Goal: Find specific fact: Find specific fact

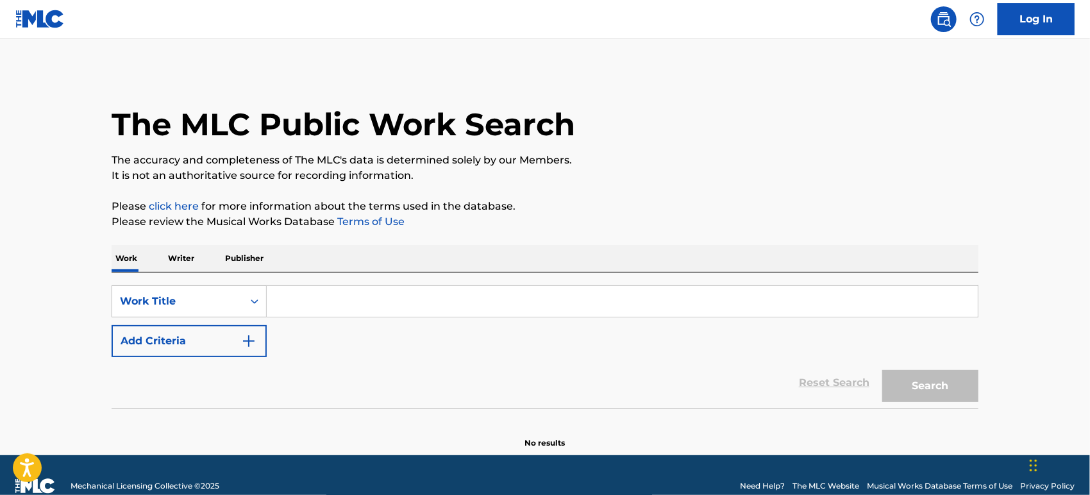
click at [356, 290] on input "Search Form" at bounding box center [622, 301] width 711 height 31
paste input "The Way You Do the Things You Do"
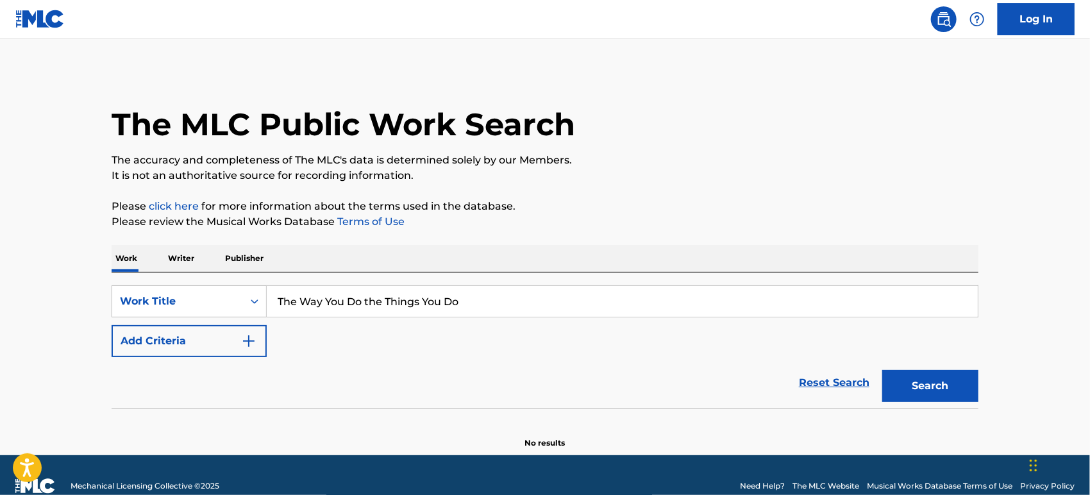
type input "The Way You Do the Things You Do"
click at [200, 358] on div "Reset Search Search" at bounding box center [545, 382] width 867 height 51
click at [210, 344] on button "Add Criteria" at bounding box center [189, 341] width 155 height 32
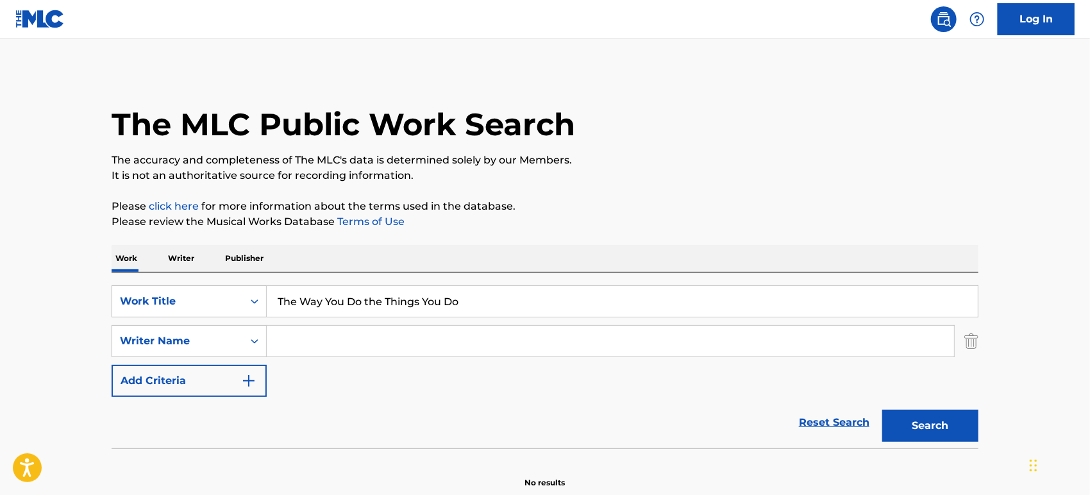
click at [292, 347] on input "Search Form" at bounding box center [610, 341] width 687 height 31
type input "[PERSON_NAME]"
click at [930, 428] on button "Search" at bounding box center [930, 426] width 96 height 32
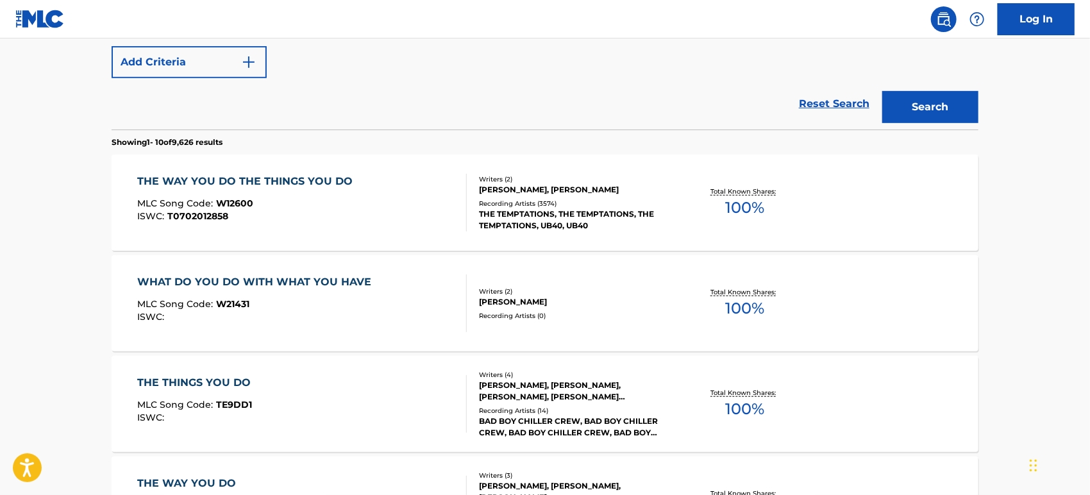
scroll to position [319, 0]
click at [334, 194] on div "THE WAY YOU DO THE THINGS YOU DO MLC Song Code : W12600 ISWC : T0702012858" at bounding box center [249, 202] width 222 height 58
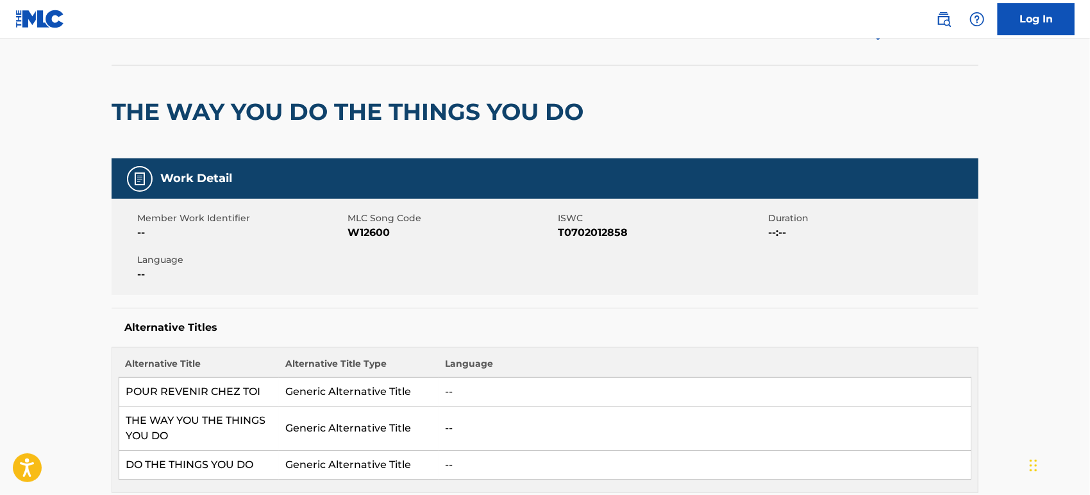
scroll to position [69, 0]
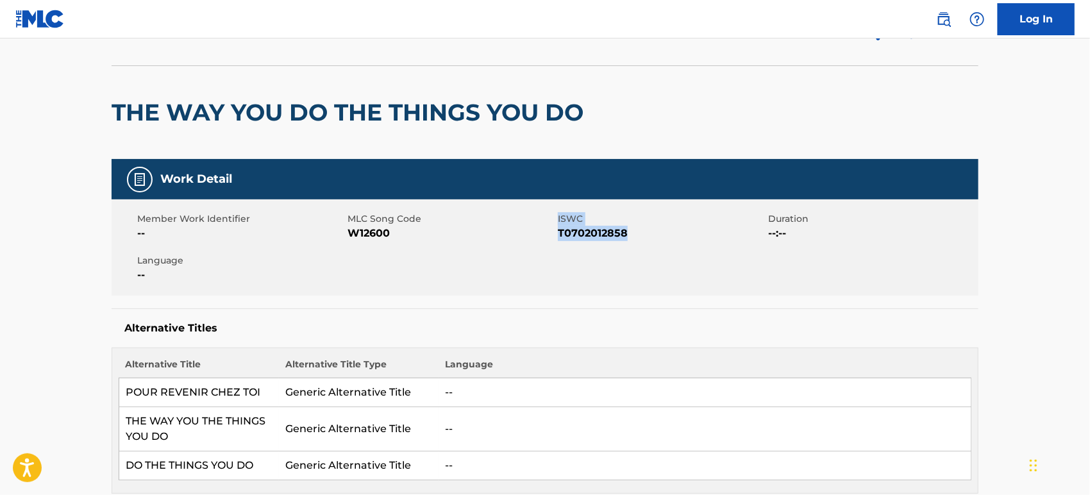
drag, startPoint x: 653, startPoint y: 233, endPoint x: 556, endPoint y: 232, distance: 96.8
click at [556, 232] on div "Member Work Identifier -- MLC Song Code W12600 ISWC T0702012858 Duration --:-- …" at bounding box center [545, 247] width 867 height 96
click at [642, 234] on span "T0702012858" at bounding box center [661, 233] width 207 height 15
drag, startPoint x: 642, startPoint y: 234, endPoint x: 558, endPoint y: 236, distance: 84.6
click at [558, 236] on span "T0702012858" at bounding box center [661, 233] width 207 height 15
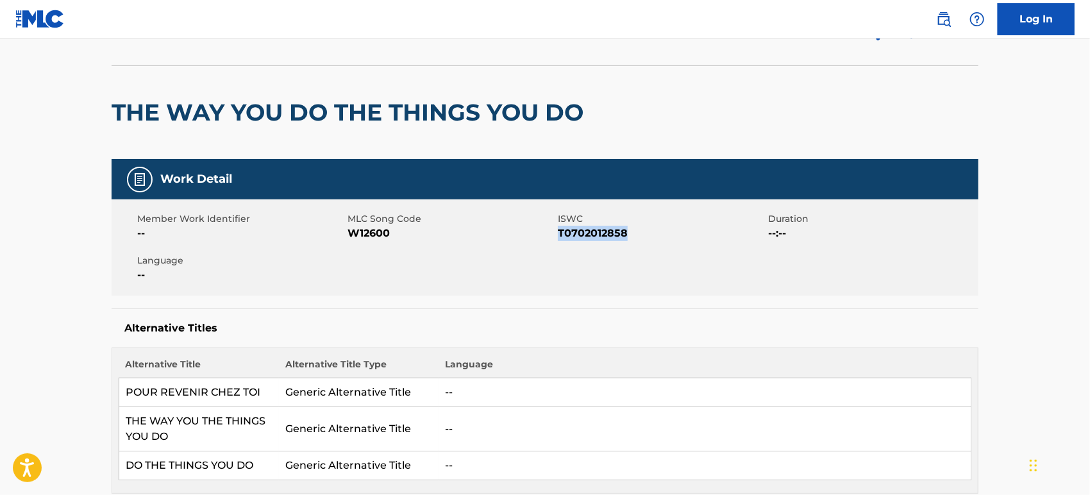
copy span "T0702012858"
